Goal: Task Accomplishment & Management: Complete application form

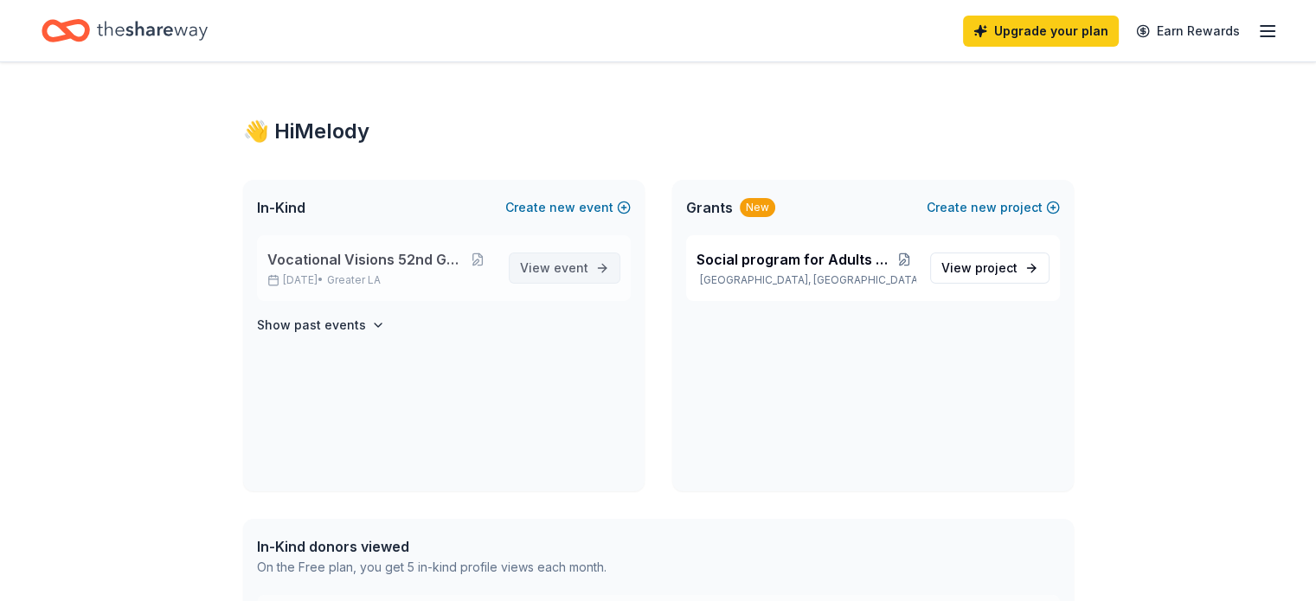
click at [544, 269] on span "View event" at bounding box center [554, 268] width 68 height 21
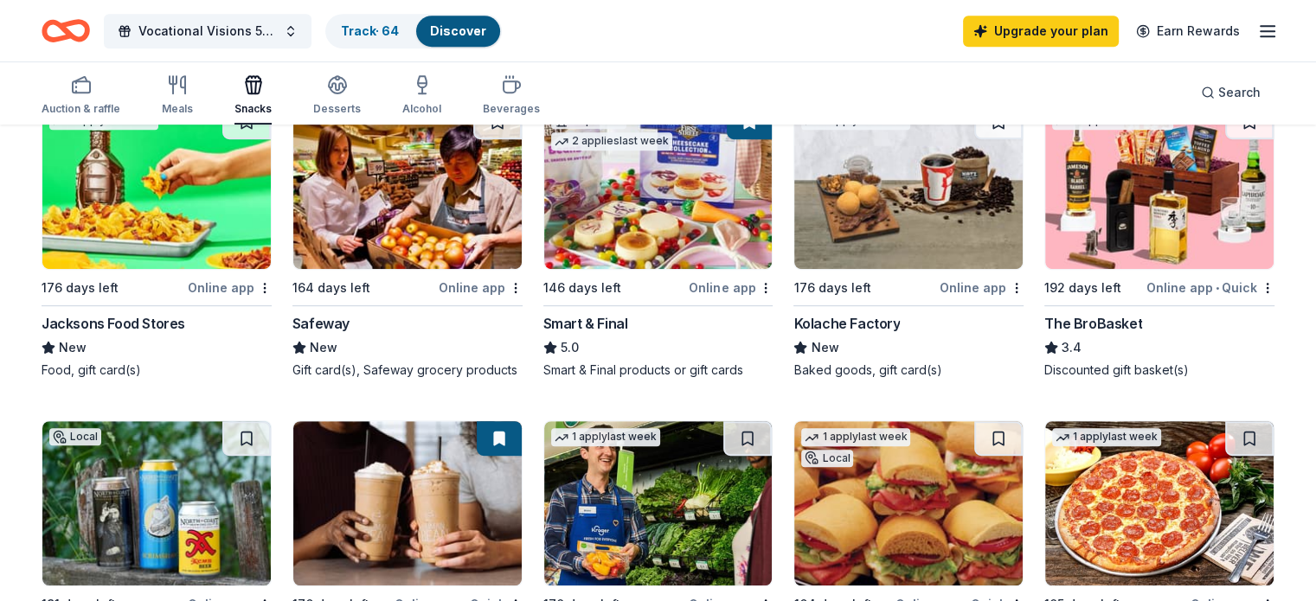
scroll to position [692, 0]
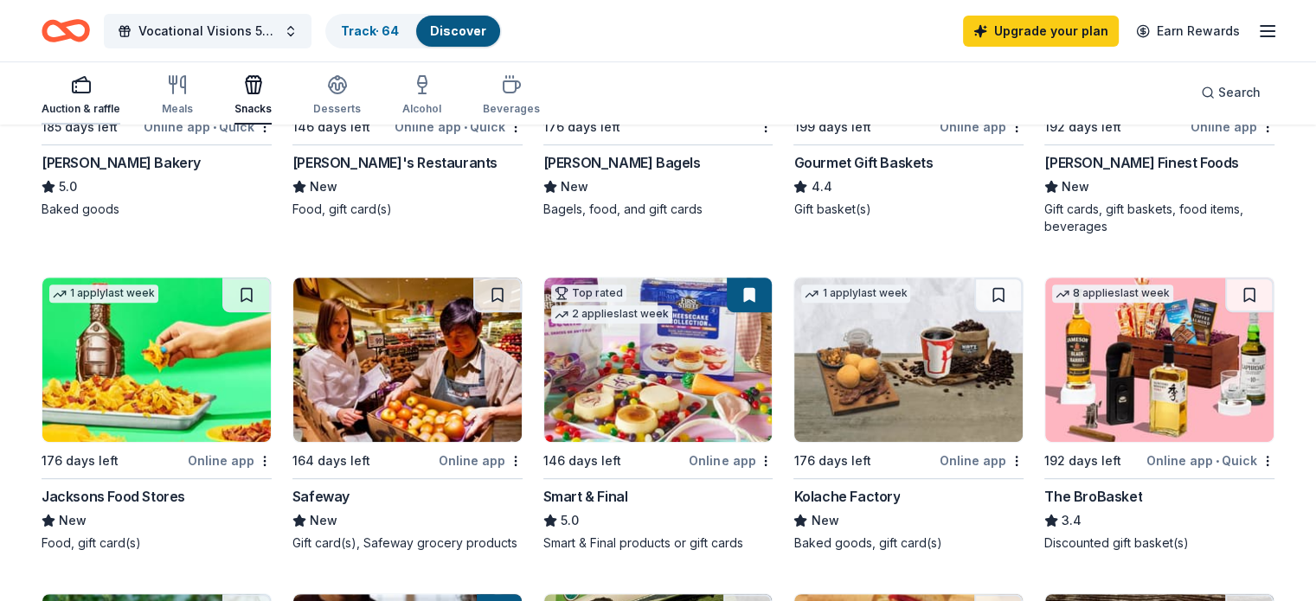
click at [96, 103] on div "Auction & raffle" at bounding box center [81, 109] width 79 height 14
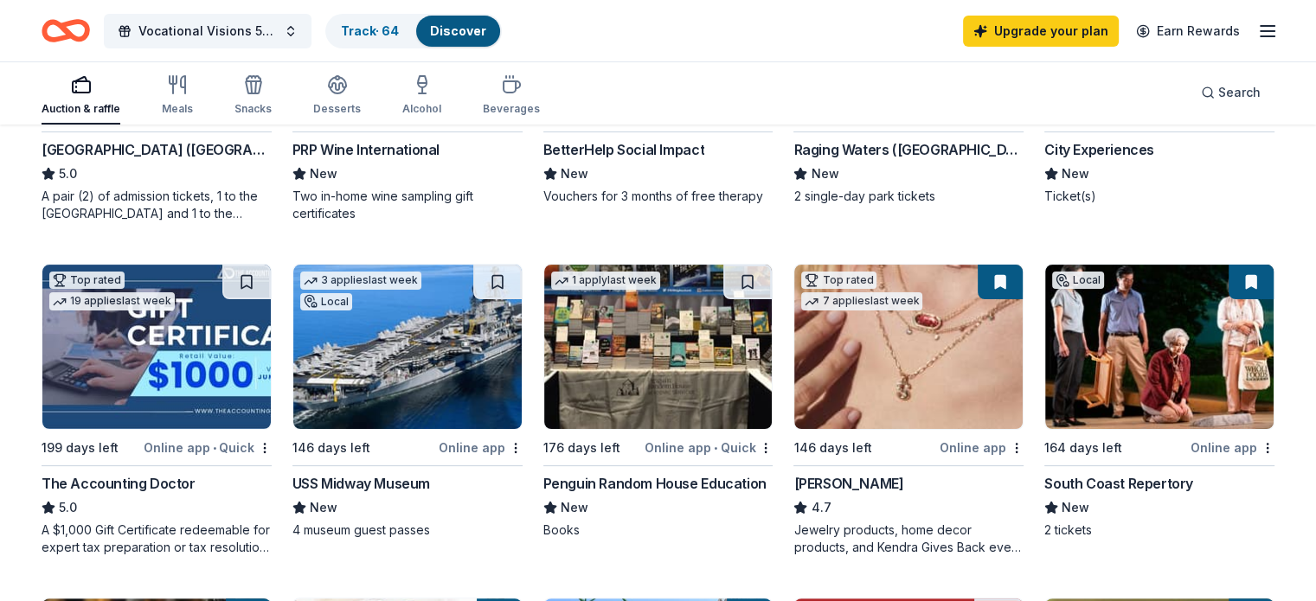
scroll to position [346, 0]
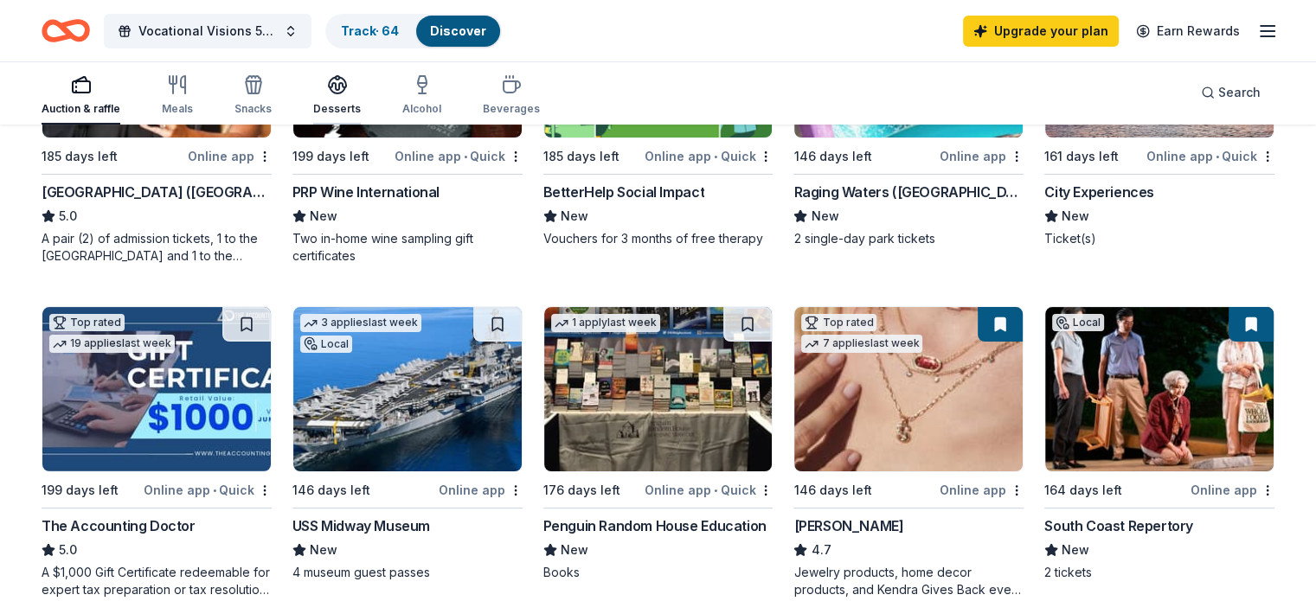
click at [345, 92] on icon "button" at bounding box center [338, 90] width 16 height 6
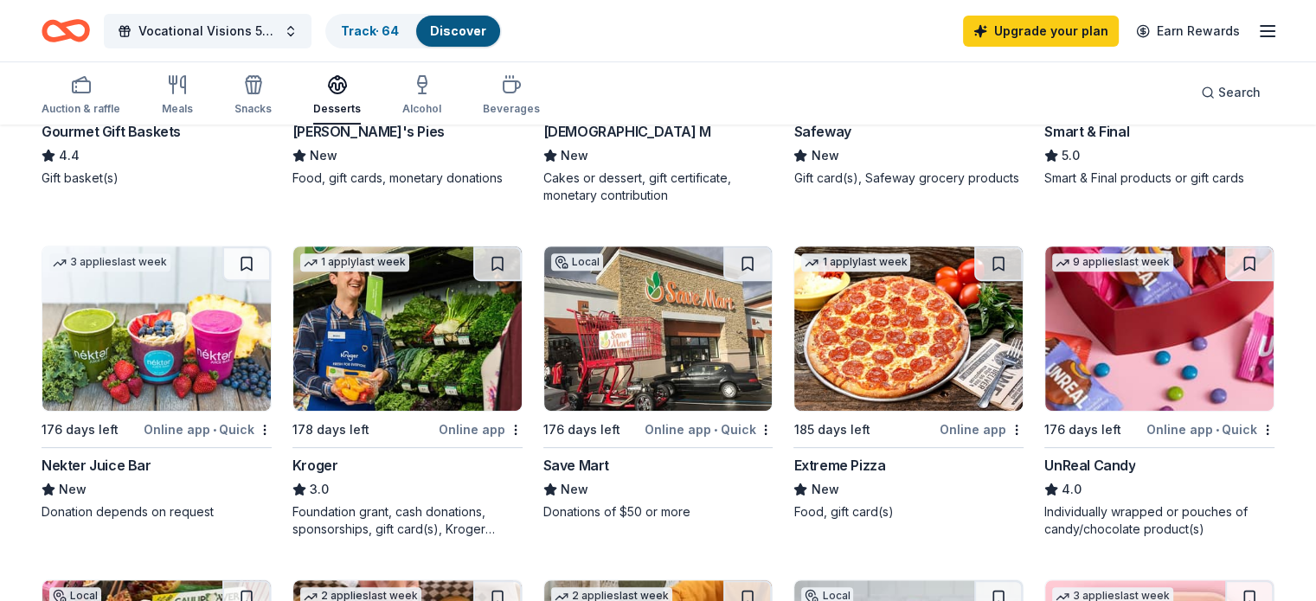
scroll to position [519, 0]
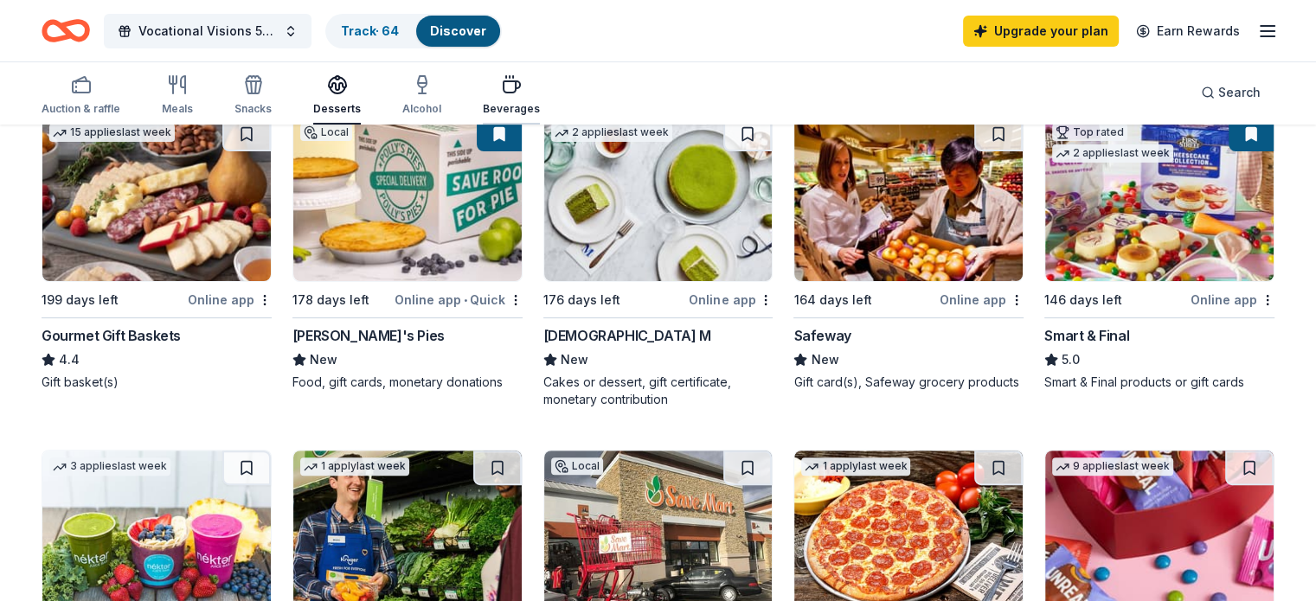
click at [524, 102] on div "Beverages" at bounding box center [511, 109] width 57 height 14
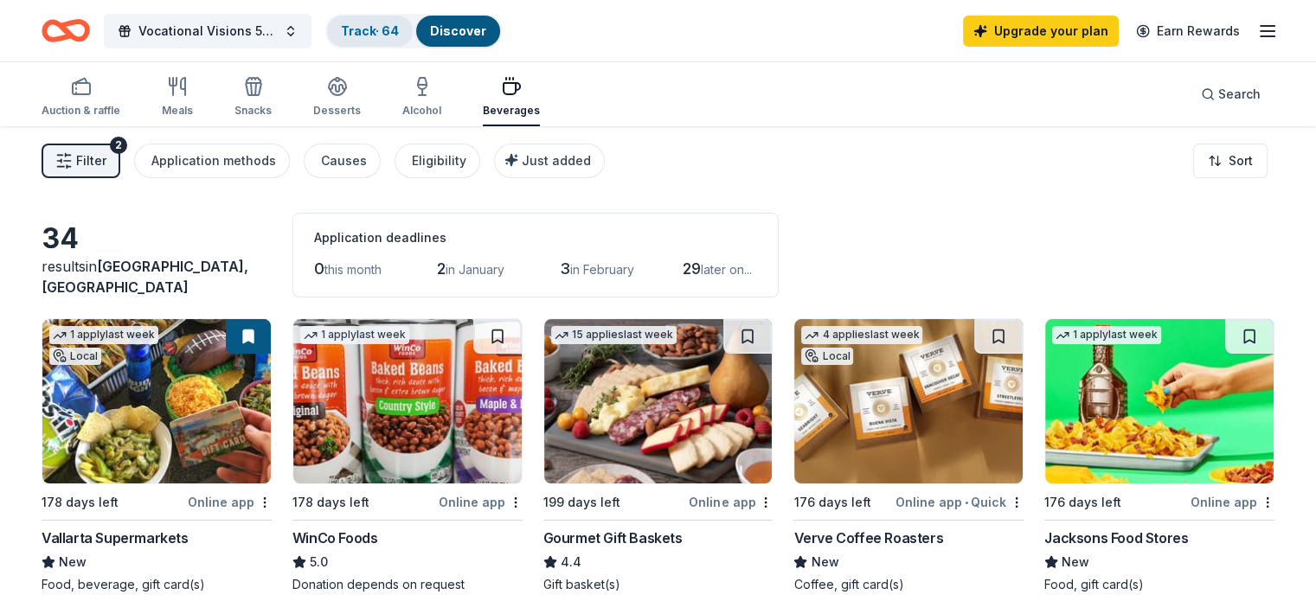
click at [392, 23] on link "Track · 64" at bounding box center [370, 30] width 58 height 15
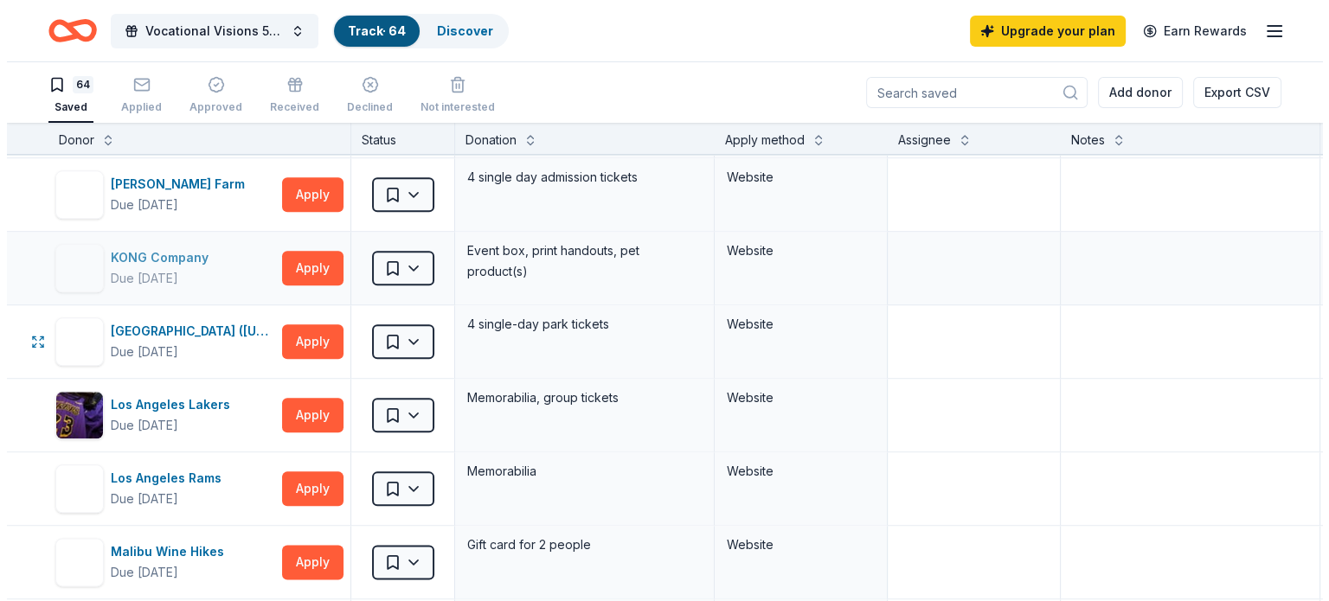
scroll to position [1904, 0]
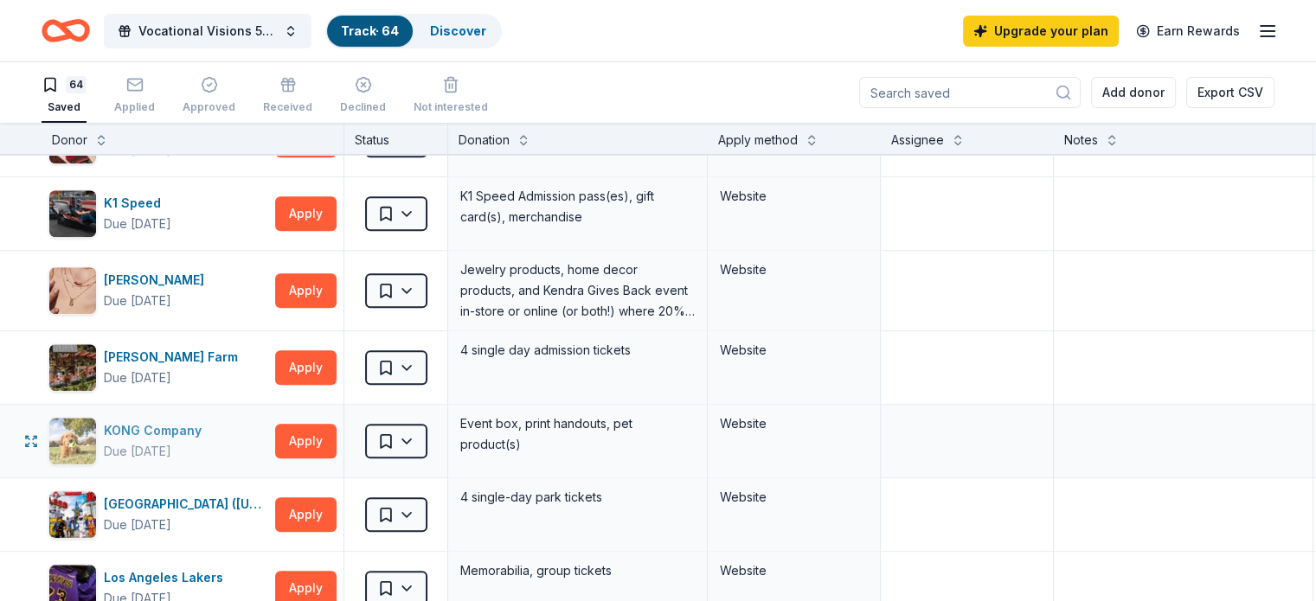
click at [182, 421] on div "KONG Company" at bounding box center [156, 431] width 105 height 21
click at [337, 352] on button "Apply" at bounding box center [305, 367] width 61 height 35
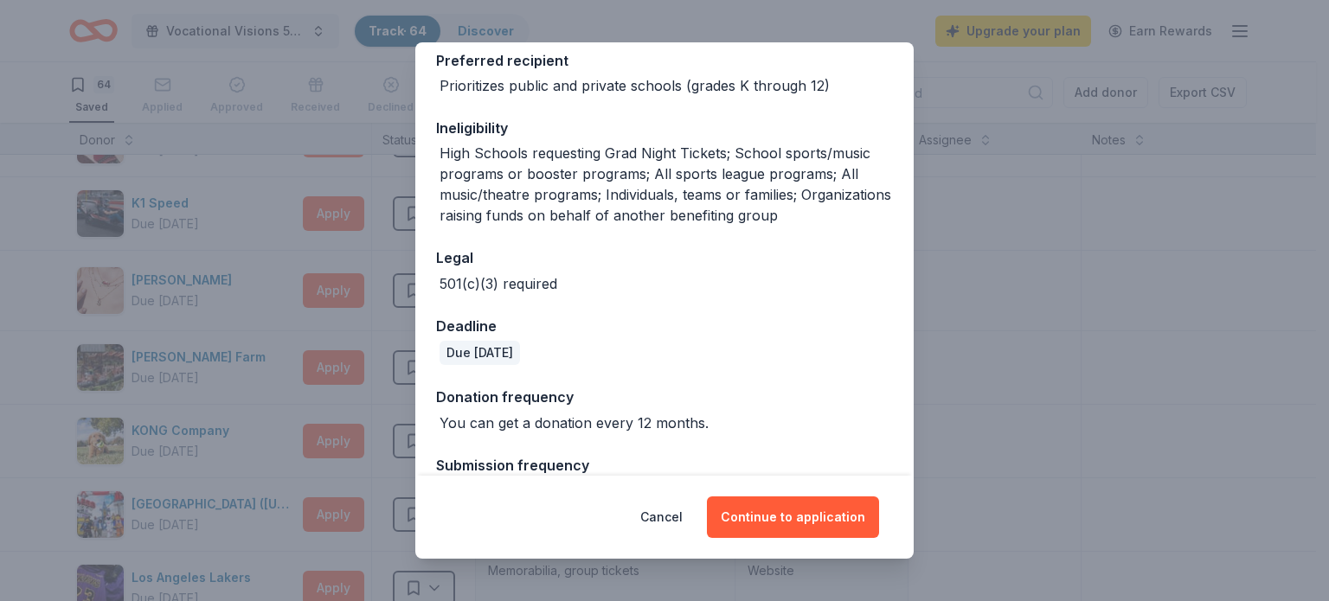
scroll to position [336, 0]
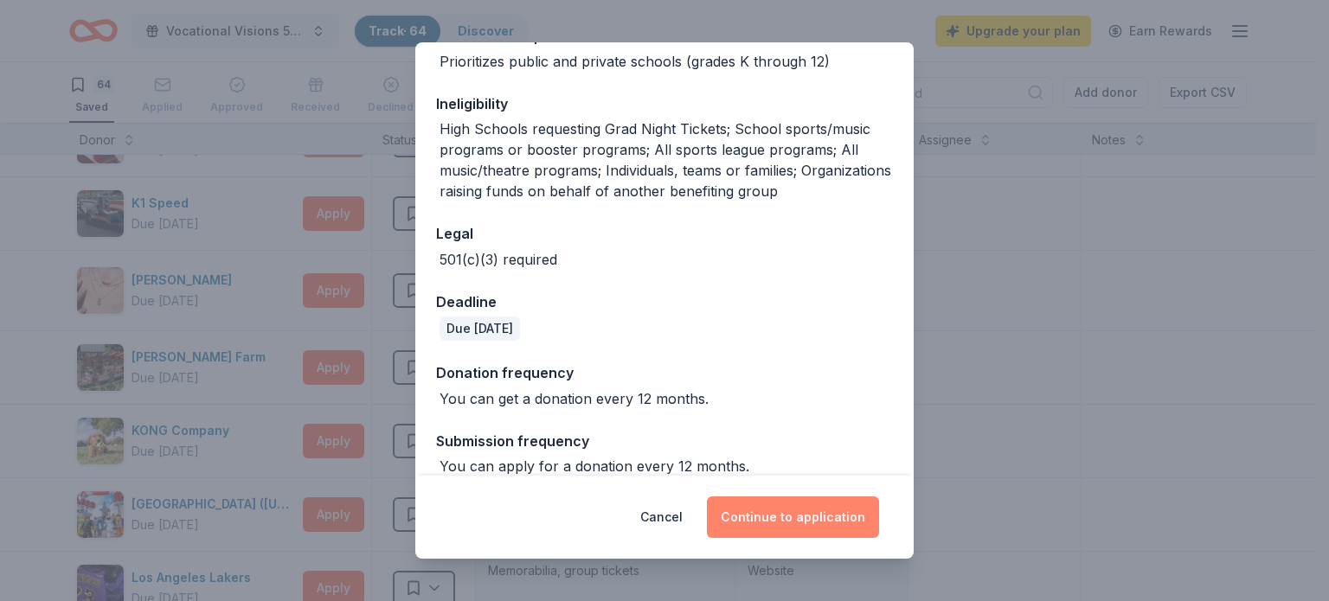
click at [748, 512] on button "Continue to application" at bounding box center [793, 518] width 172 height 42
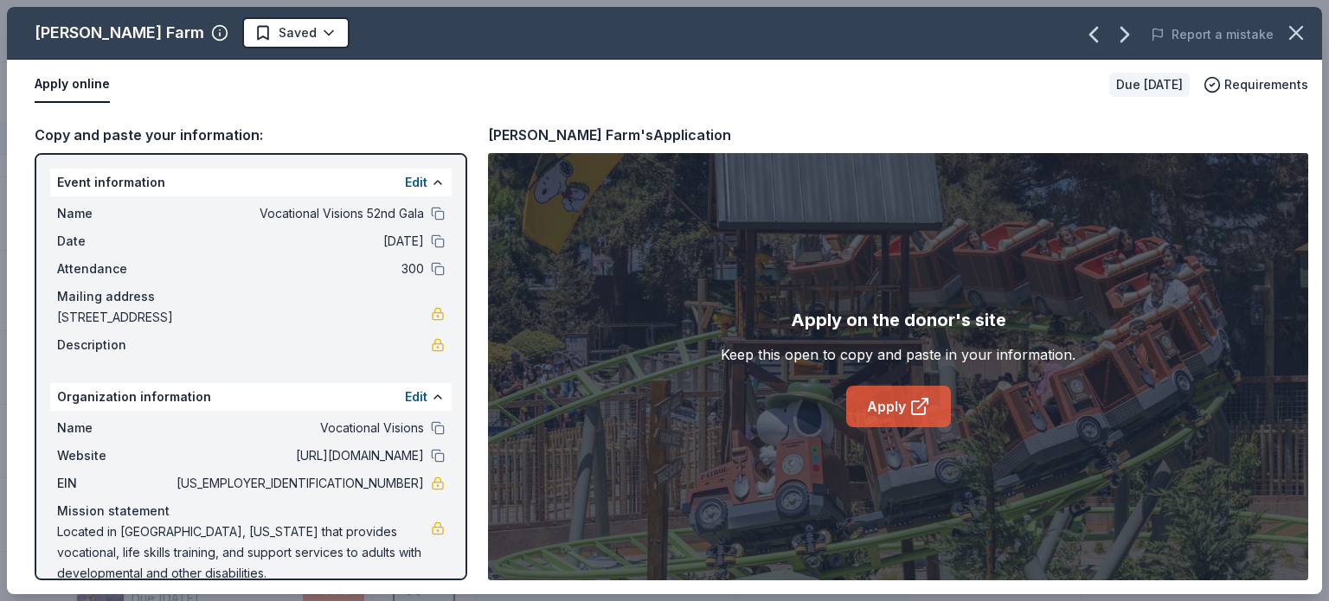
click at [881, 425] on link "Apply" at bounding box center [898, 407] width 105 height 42
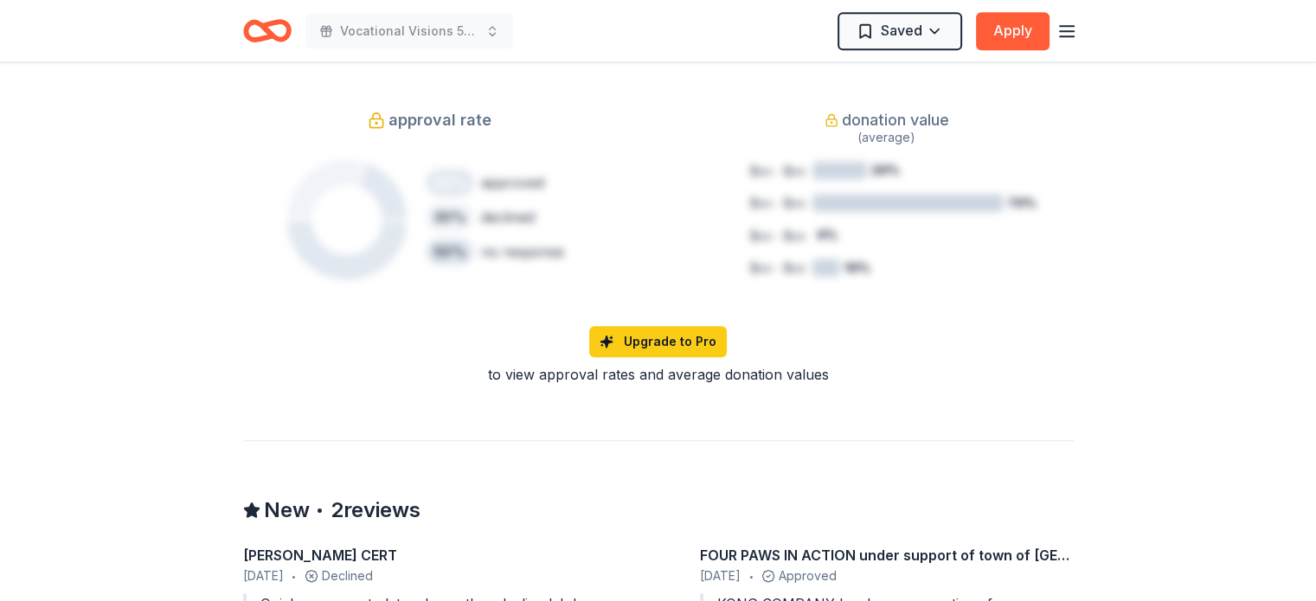
scroll to position [1211, 0]
